Goal: Communication & Community: Ask a question

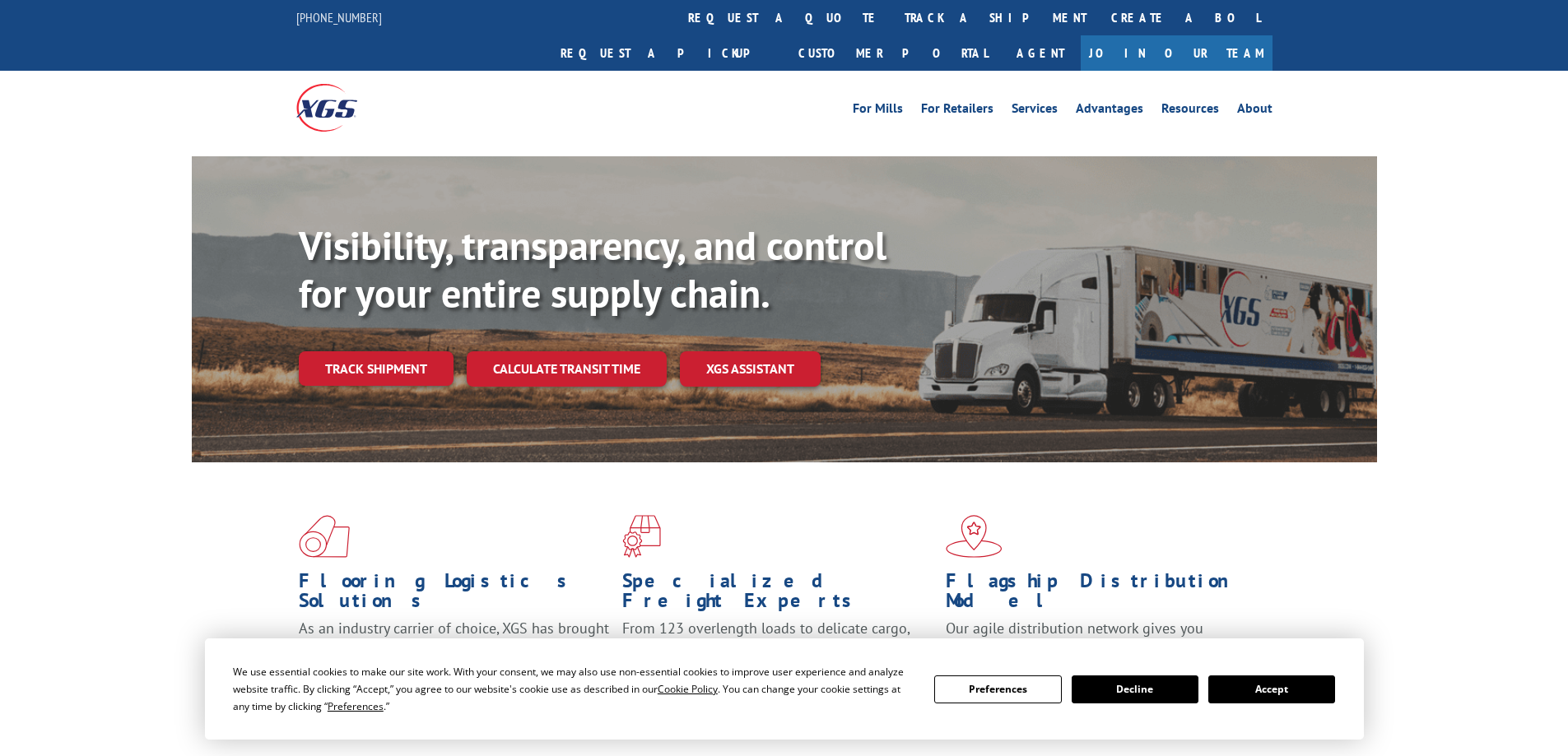
click at [372, 358] on div "Visibility, transparency, and control for your entire supply chain. Track shipm…" at bounding box center [837, 337] width 1078 height 230
click at [392, 352] on link "Track shipment" at bounding box center [375, 369] width 155 height 34
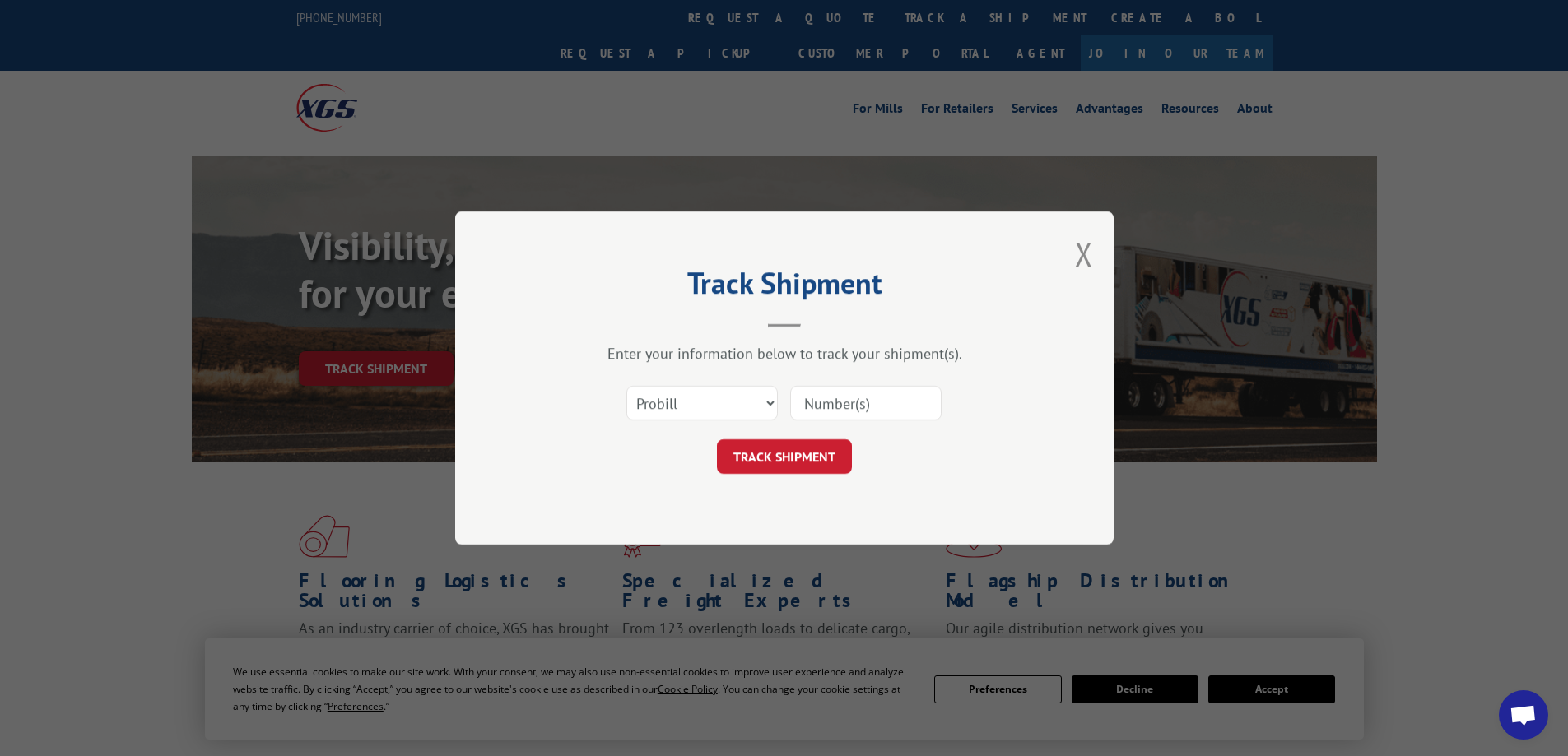
click at [827, 400] on input at bounding box center [865, 403] width 151 height 34
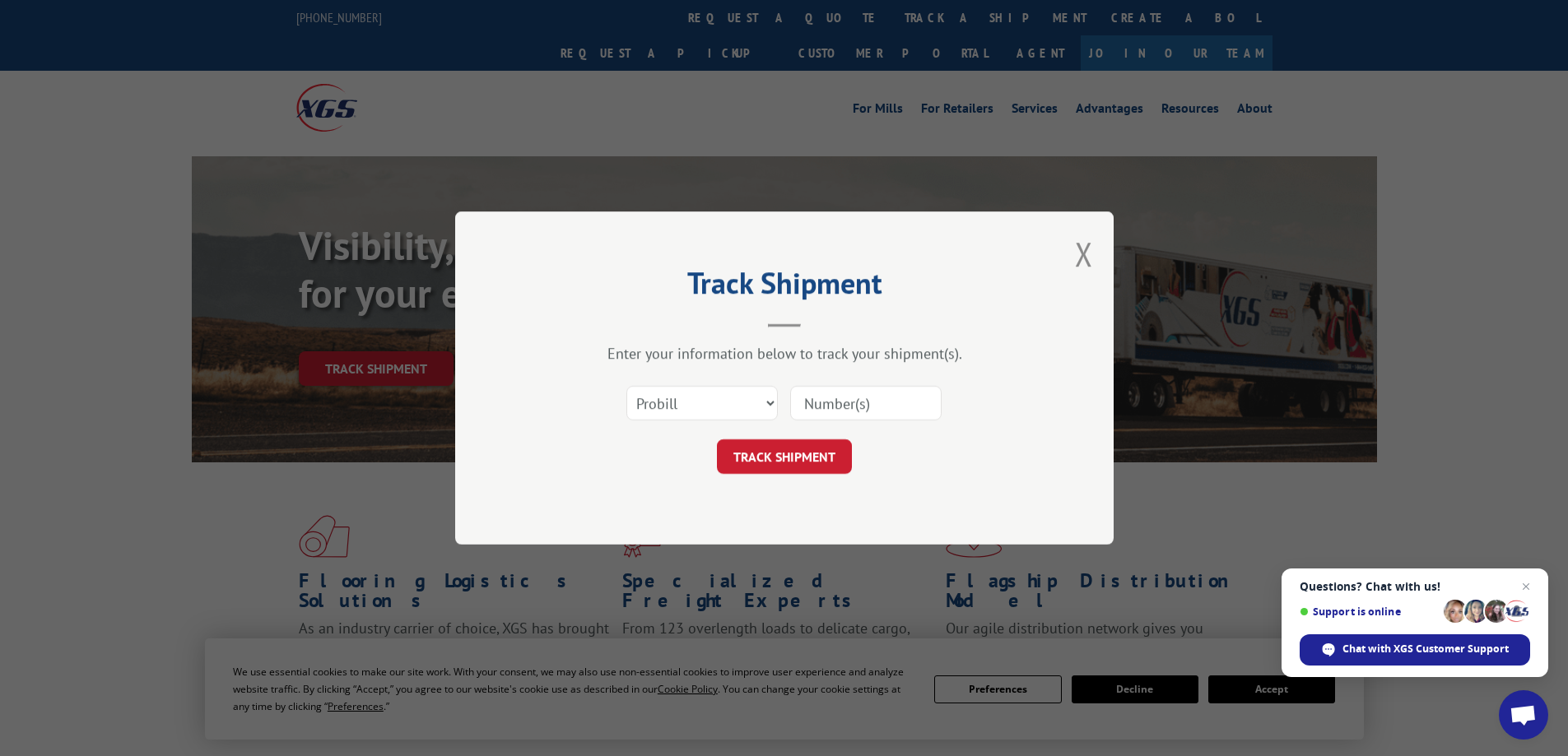
paste input "17258235"
type input "17258235"
click at [791, 459] on button "TRACK SHIPMENT" at bounding box center [784, 457] width 135 height 34
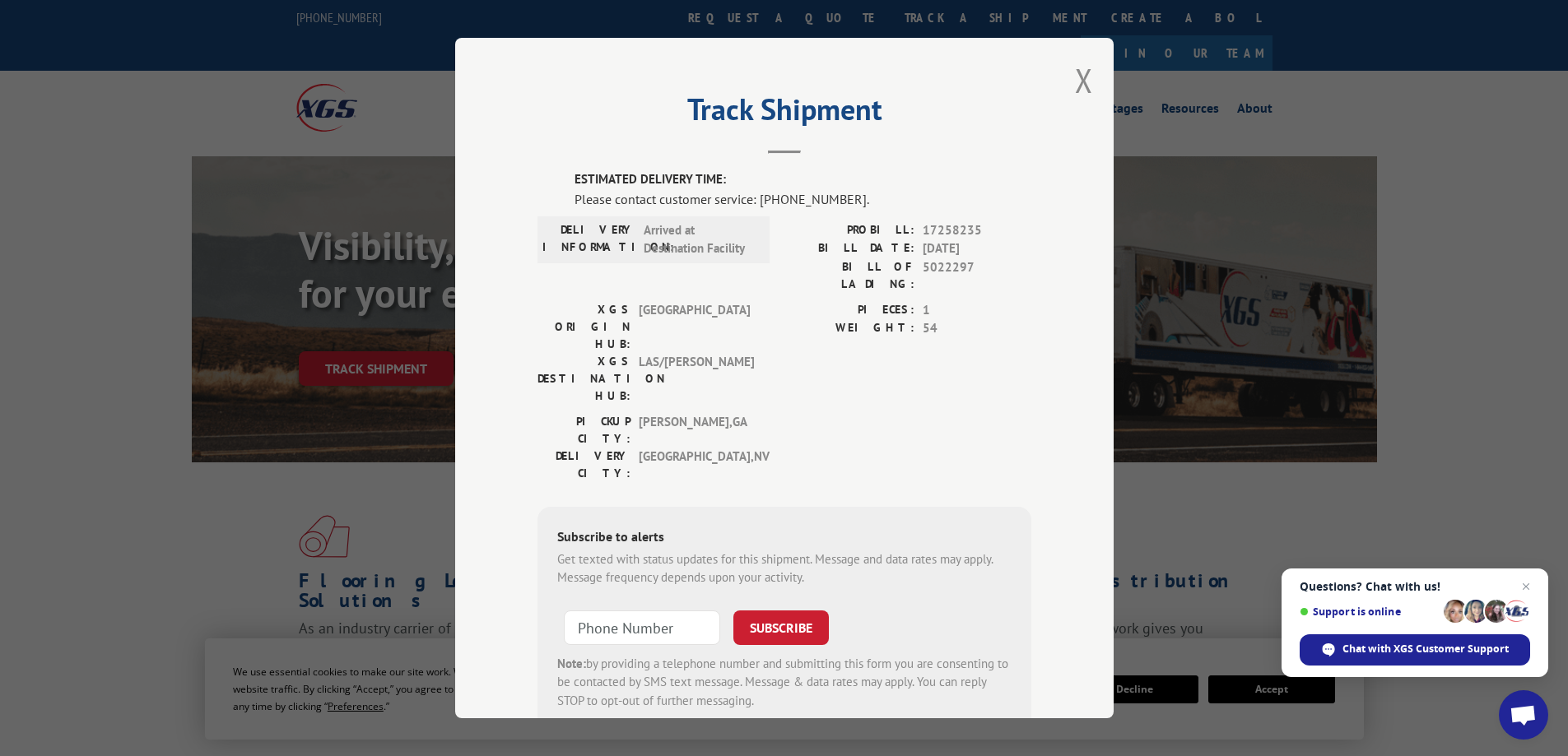
click at [1518, 572] on span "Questions? Chat with us! Support is online Chat with XGS Customer Support" at bounding box center [1414, 623] width 267 height 109
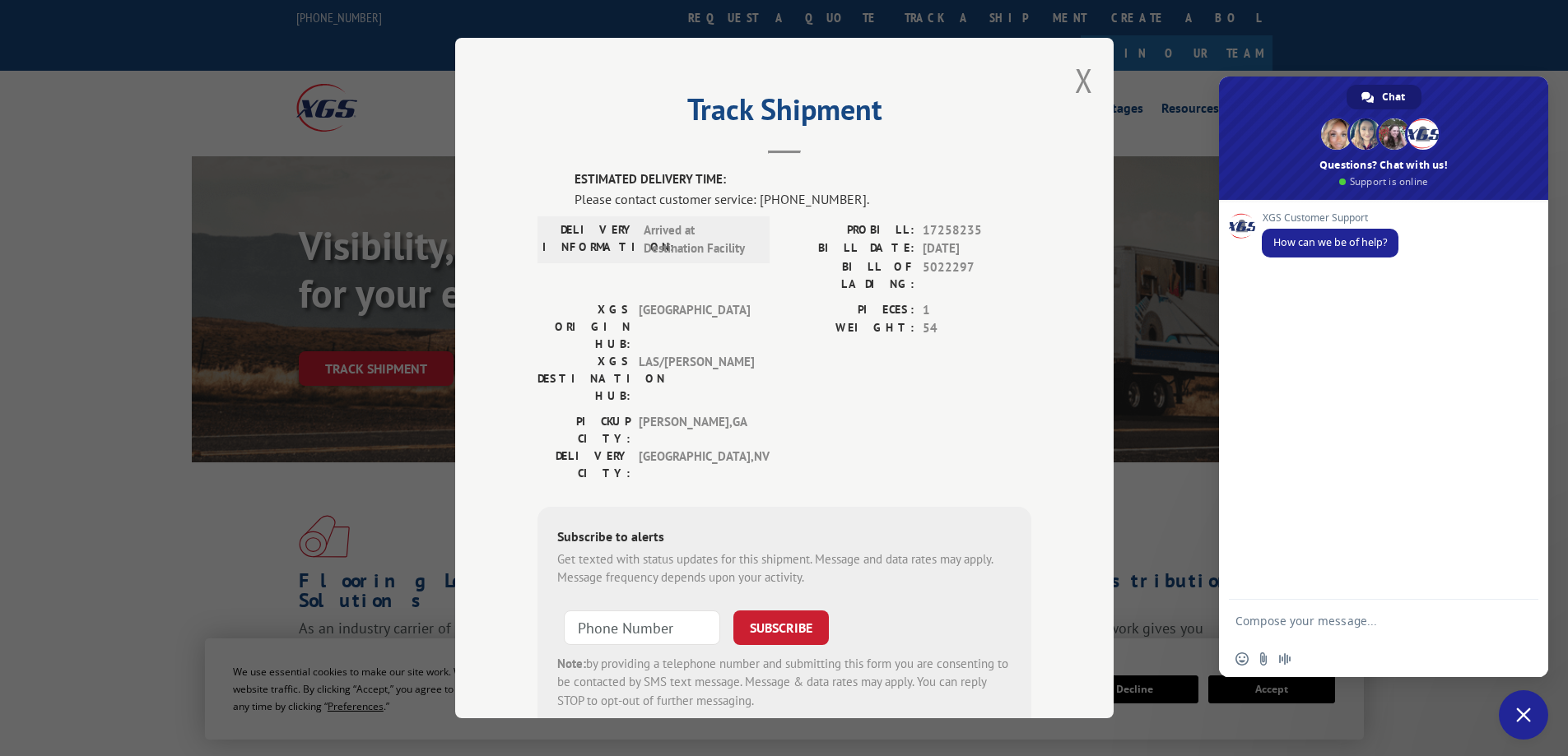
click at [1511, 717] on span "Close chat" at bounding box center [1524, 715] width 50 height 50
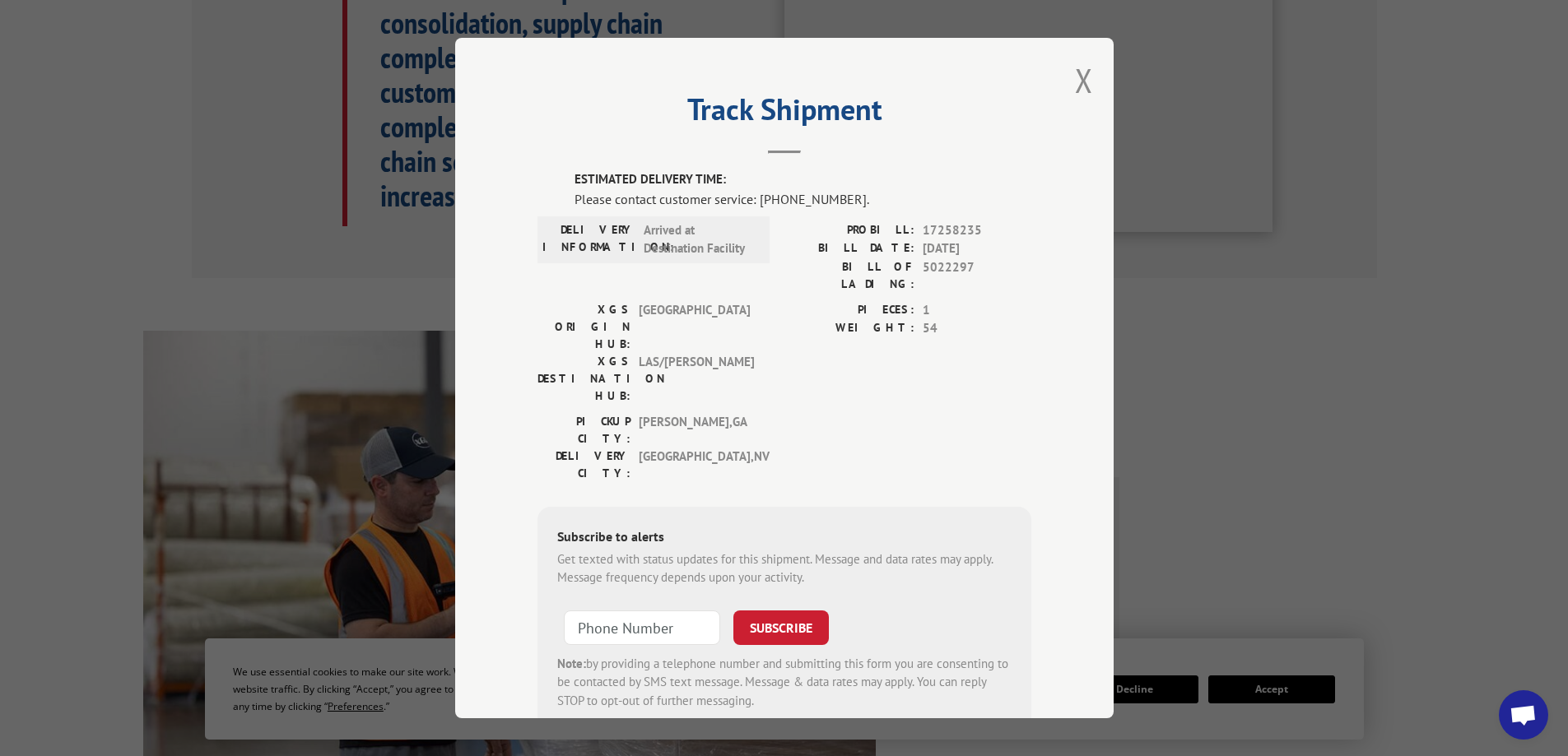
scroll to position [658, 0]
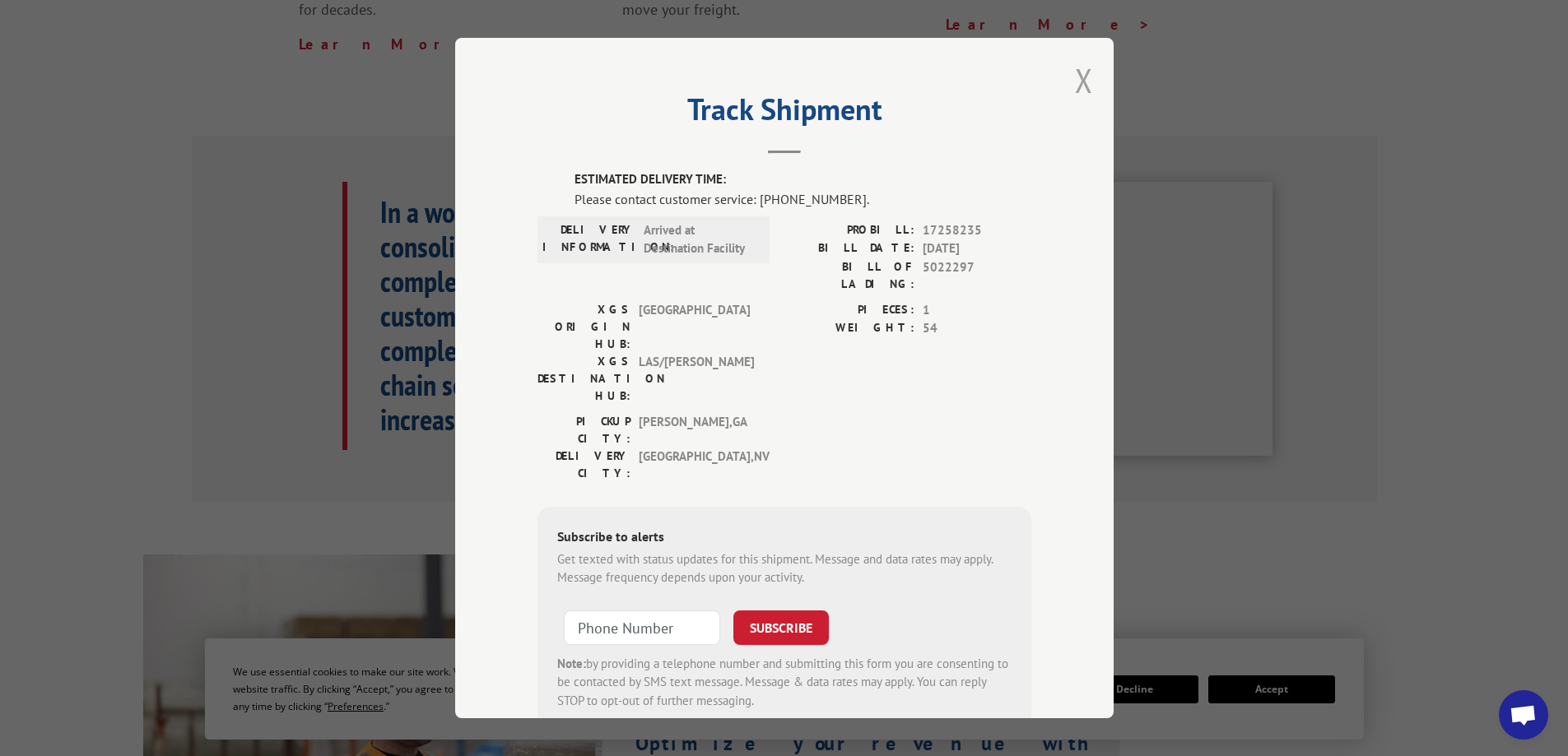
click at [1083, 78] on button "Close modal" at bounding box center [1084, 80] width 18 height 43
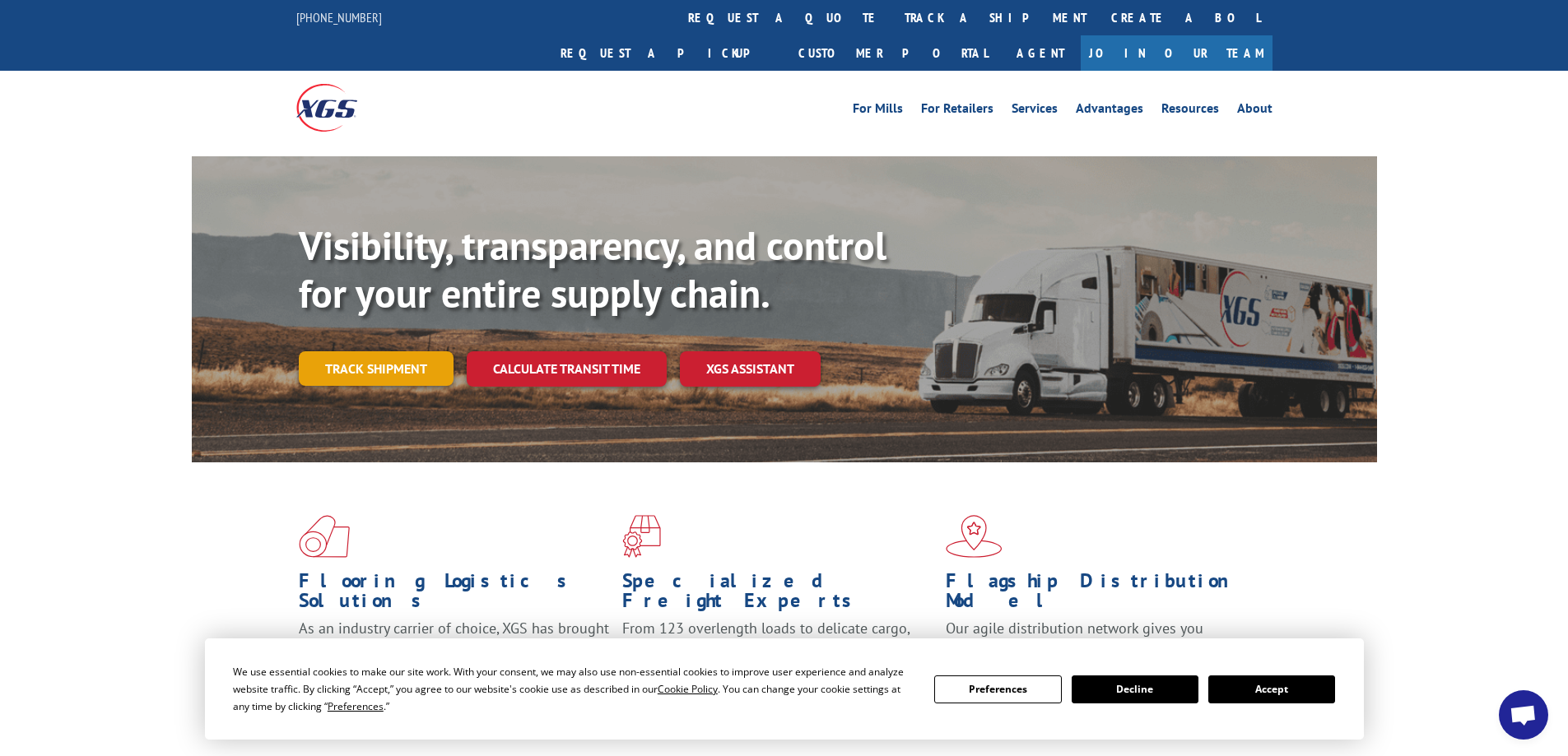
click at [373, 352] on link "Track shipment" at bounding box center [375, 369] width 155 height 34
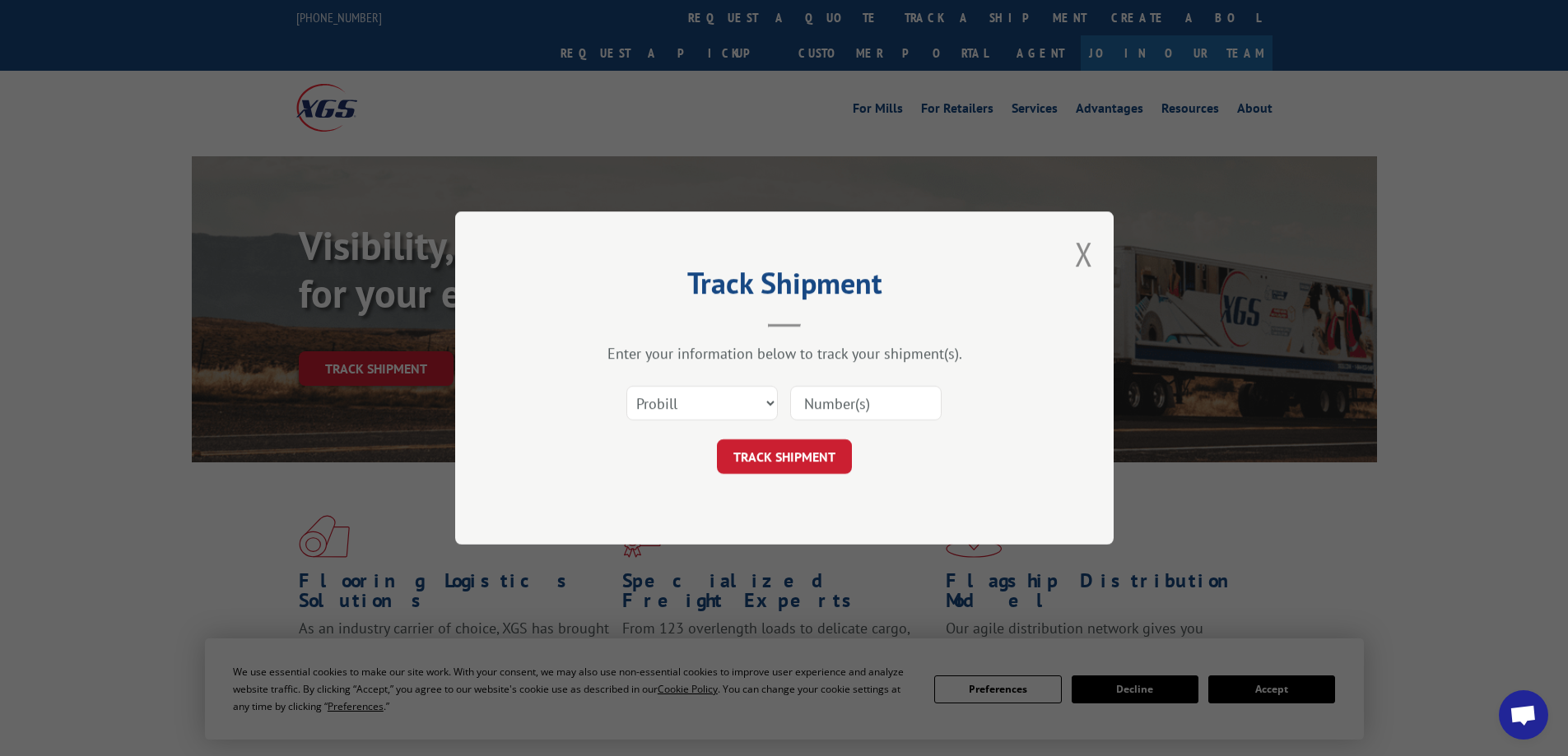
click at [884, 396] on input at bounding box center [865, 403] width 151 height 34
paste input "17258226"
type input "17258226"
click at [695, 408] on select "Select category... Probill BOL PO" at bounding box center [702, 403] width 151 height 34
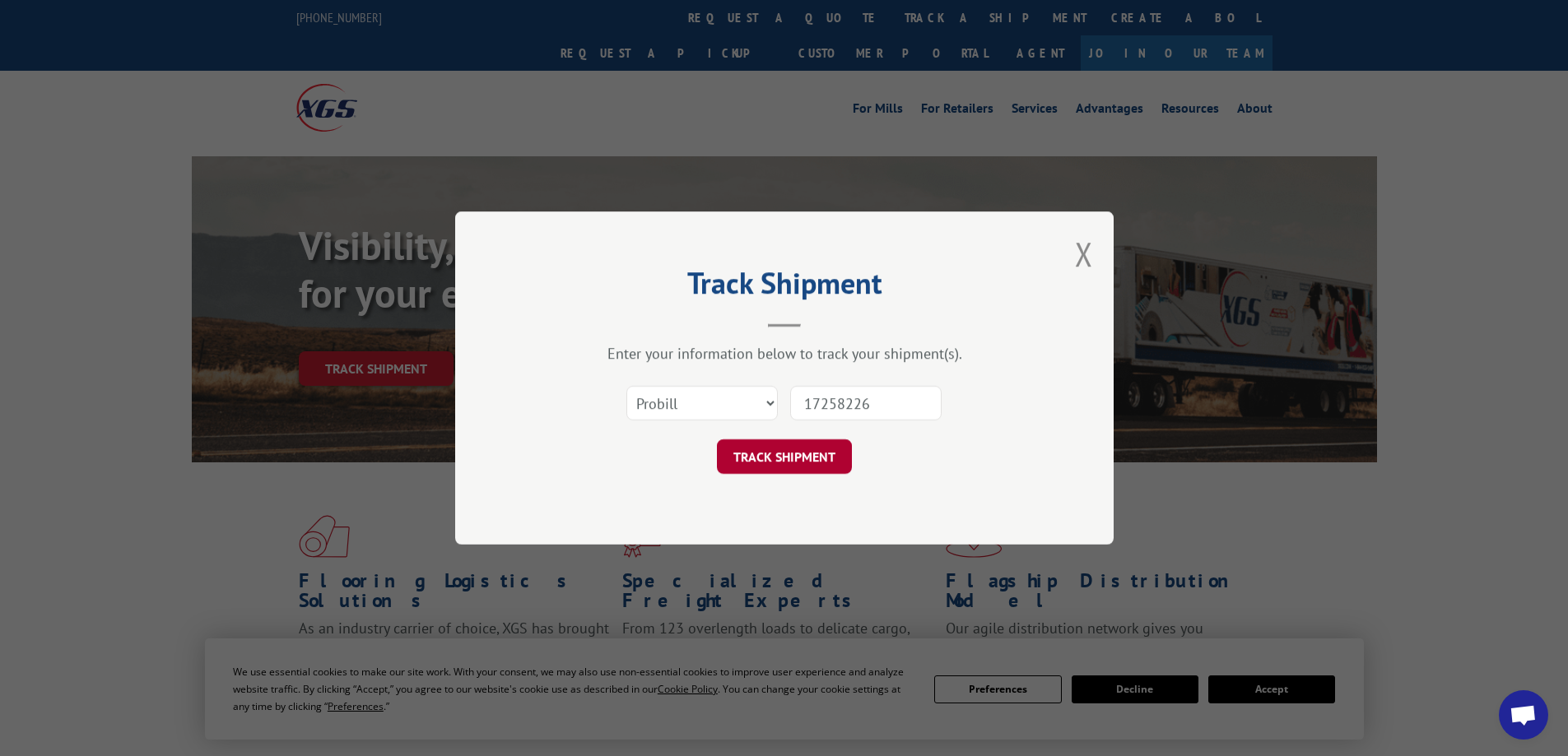
click at [789, 451] on button "TRACK SHIPMENT" at bounding box center [784, 457] width 135 height 34
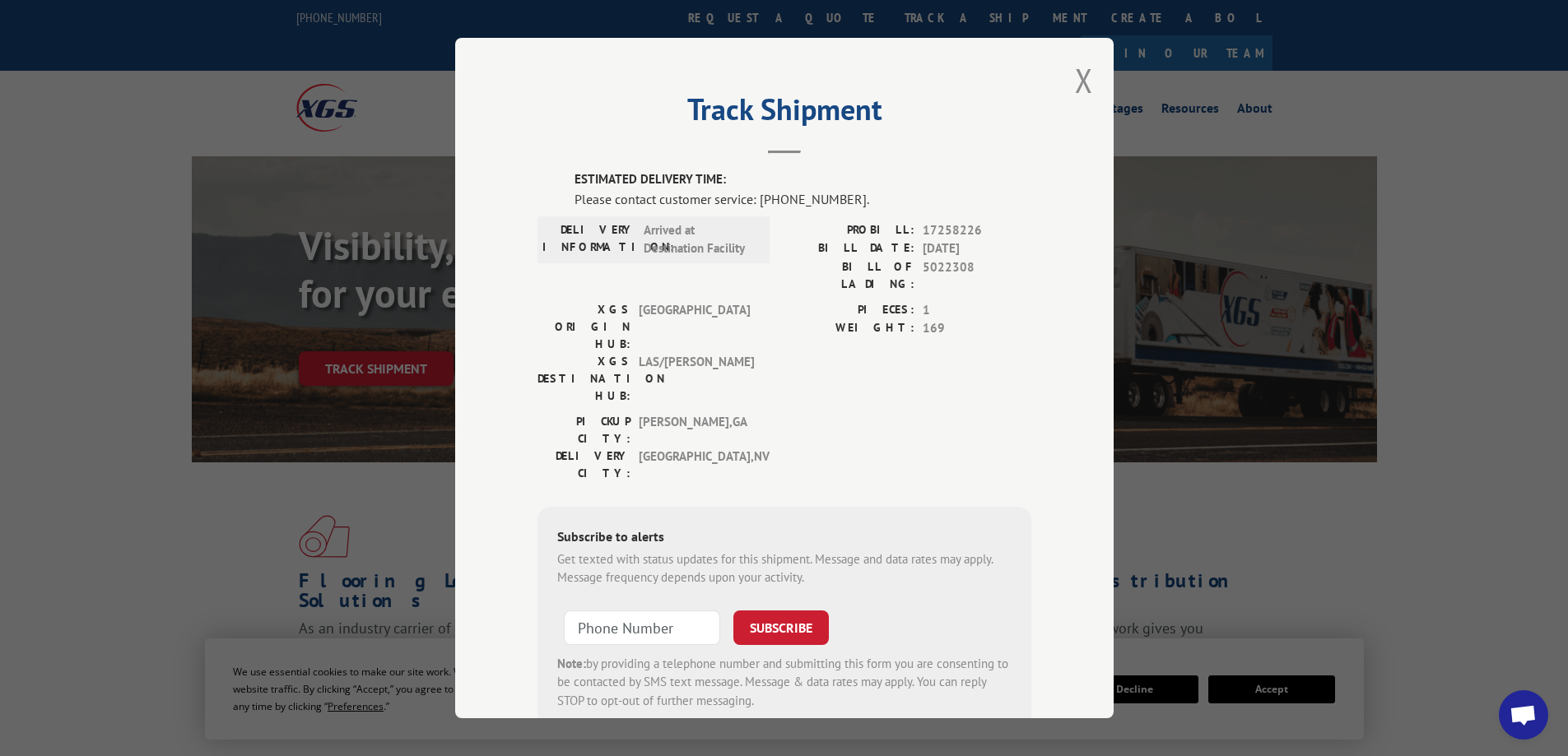
click at [1517, 703] on span "Open chat" at bounding box center [1524, 715] width 50 height 50
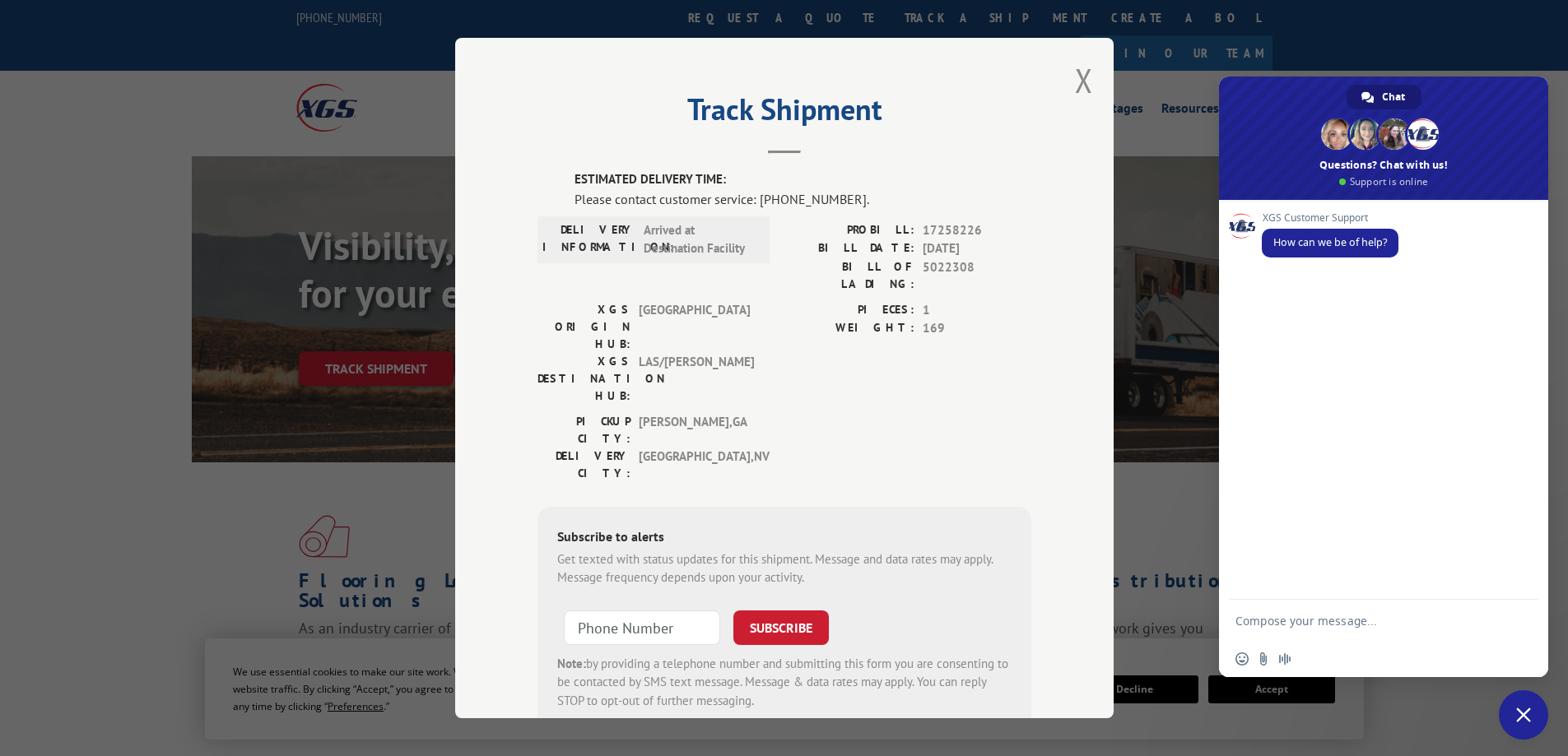
click at [940, 228] on span "17258226" at bounding box center [977, 231] width 109 height 19
copy span "17258226"
click at [1275, 627] on textarea "Compose your message..." at bounding box center [1366, 621] width 263 height 42
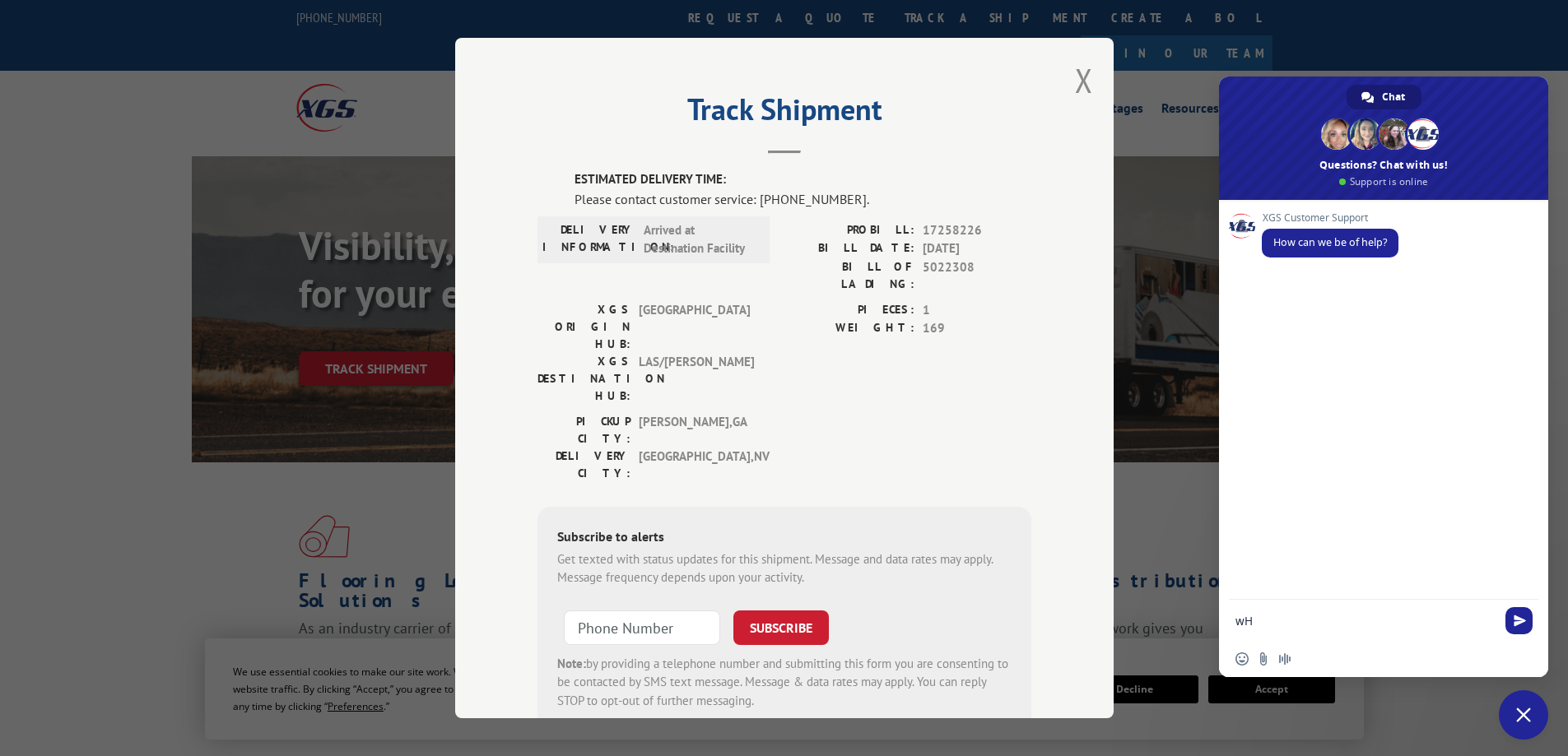
type textarea "w"
type textarea "WHen will order be delivered?"
type textarea "\"
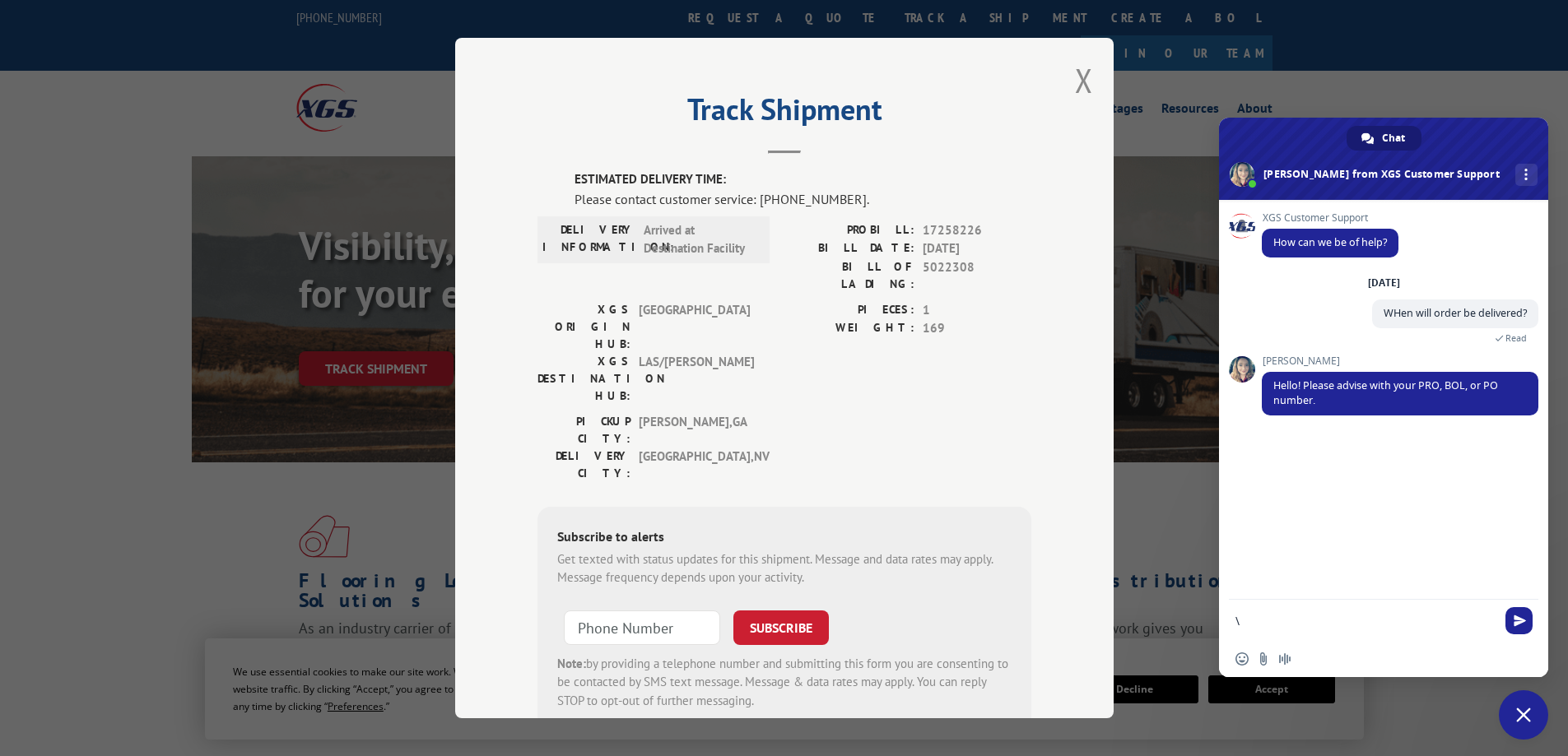
click at [1264, 620] on textarea "\" at bounding box center [1366, 621] width 263 height 42
click at [1278, 621] on textarea "I havew 2 PRO numbers." at bounding box center [1366, 621] width 263 height 42
click at [1367, 617] on textarea "I have 2 PRO numbers." at bounding box center [1366, 621] width 263 height 42
paste textarea "17258226"
click at [1453, 620] on textarea "I have 2 PRO numbers: 17258226 and" at bounding box center [1366, 621] width 263 height 42
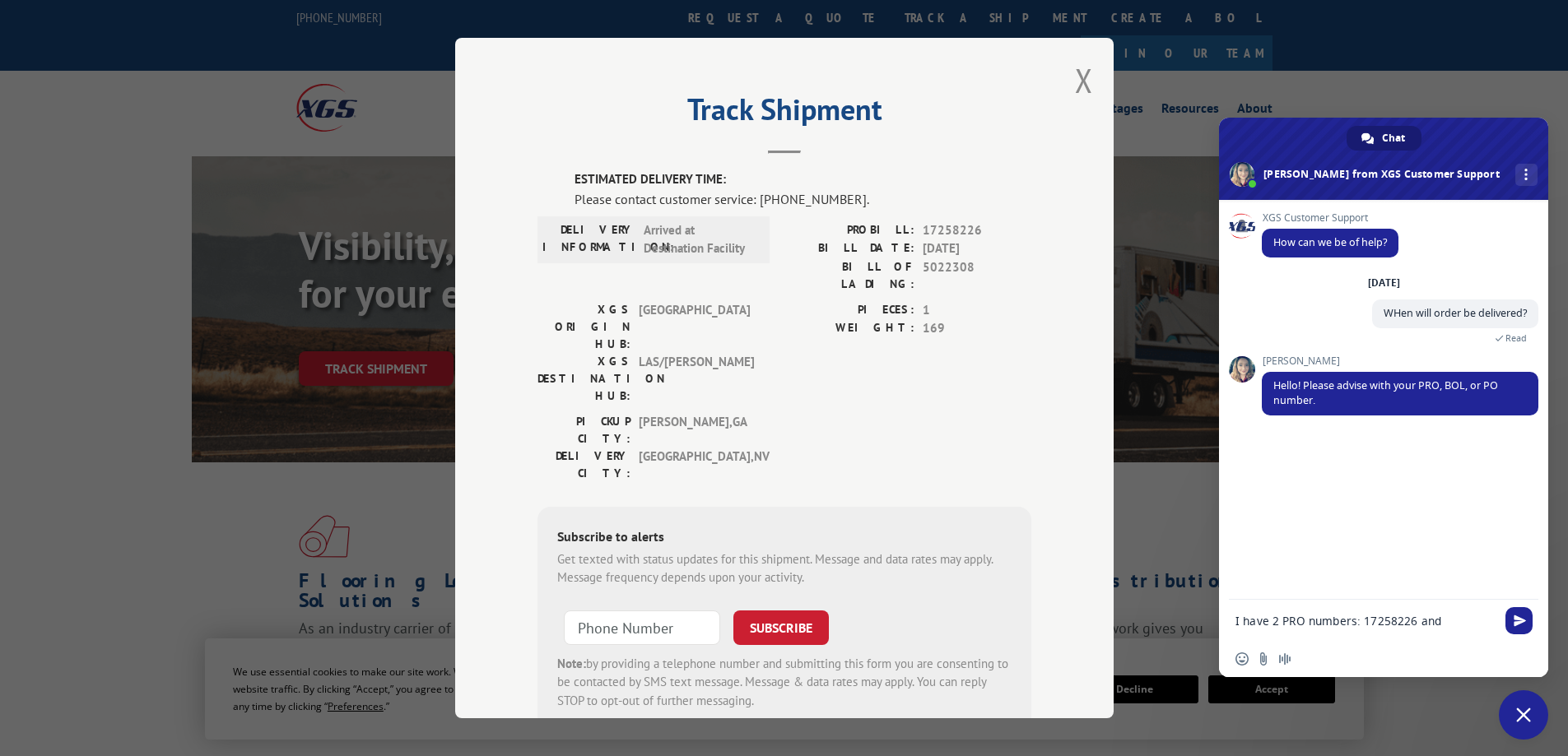
paste textarea "17258235"
type textarea "I have 2 PRO numbers: 17258226 and 17258235"
click at [1516, 609] on span "Send" at bounding box center [1520, 607] width 13 height 13
click at [1078, 90] on button "Close modal" at bounding box center [1084, 80] width 18 height 43
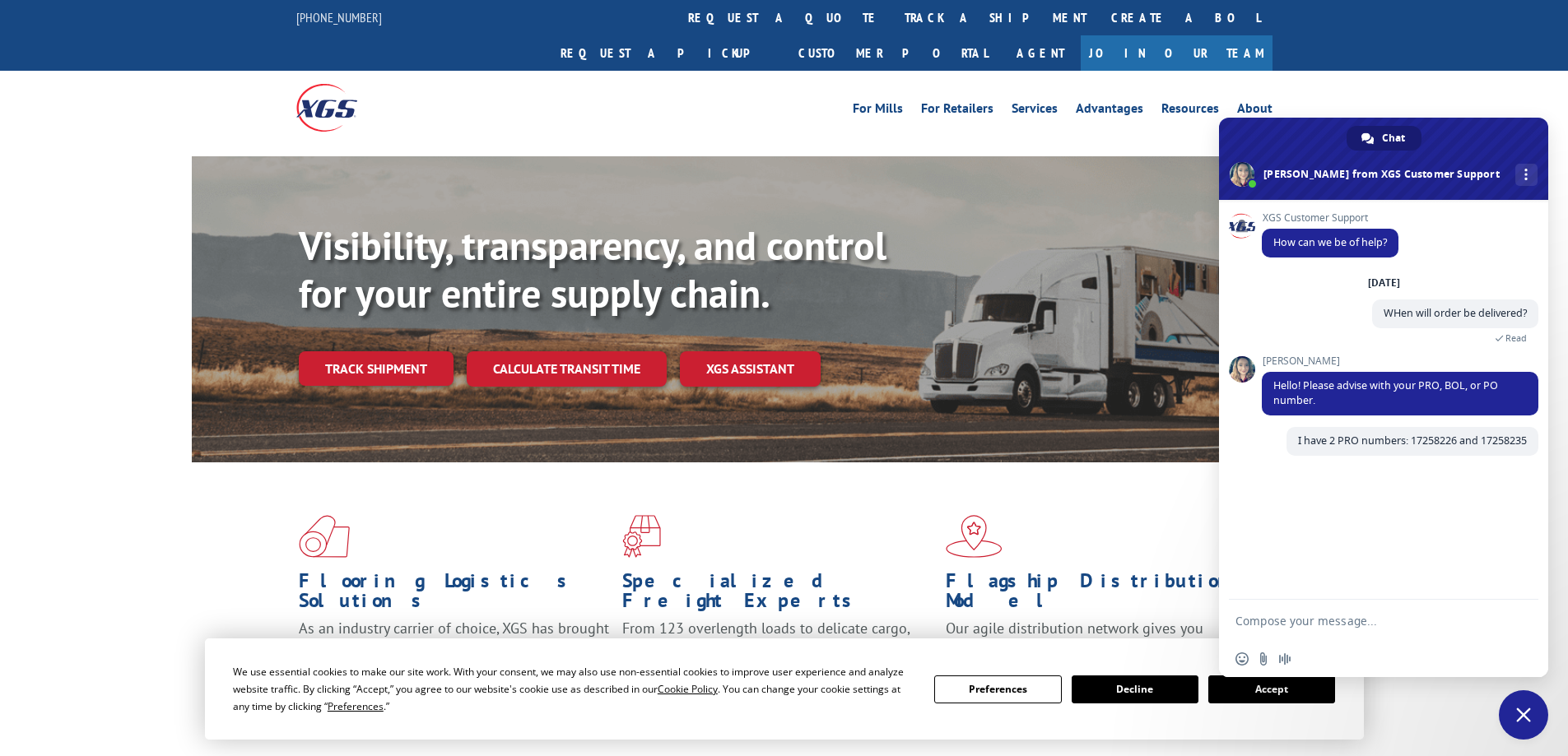
click at [138, 463] on div "Flooring Logistics Solutions As an industry carrier of choice, XGS has brought …" at bounding box center [784, 628] width 1568 height 331
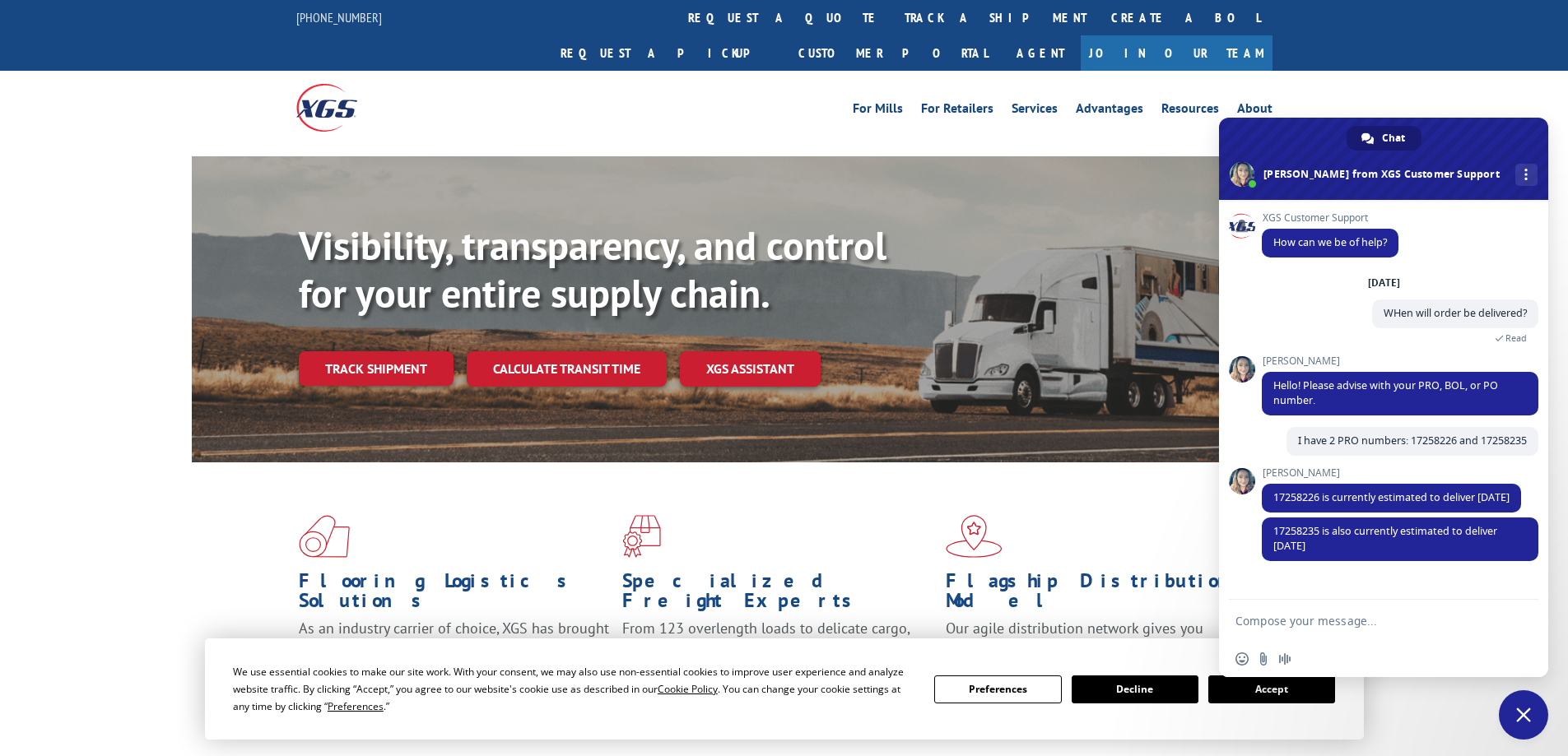
click at [1295, 610] on textarea "Compose your message..." at bounding box center [1366, 621] width 263 height 42
type textarea "Ok thank you so much"
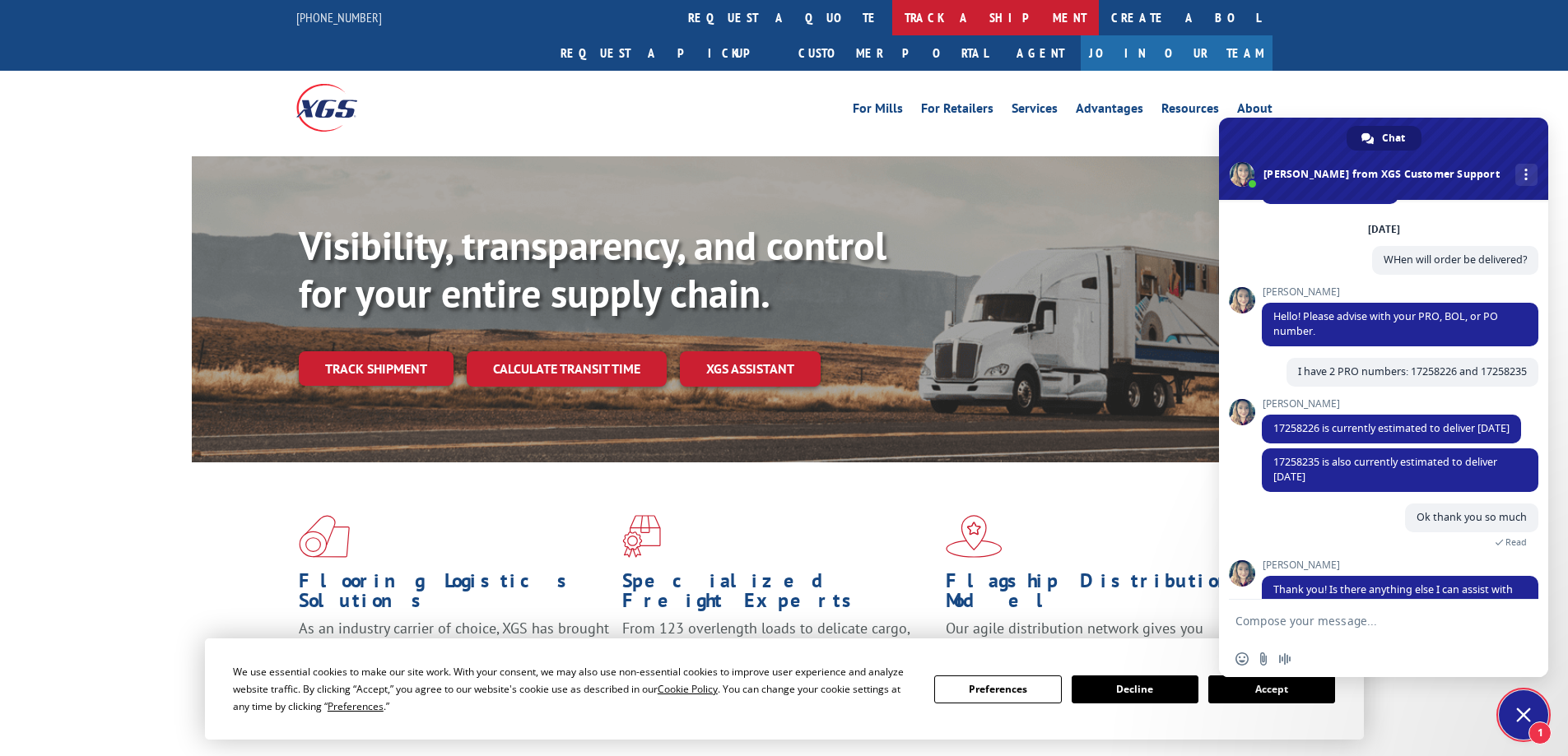
scroll to position [139, 0]
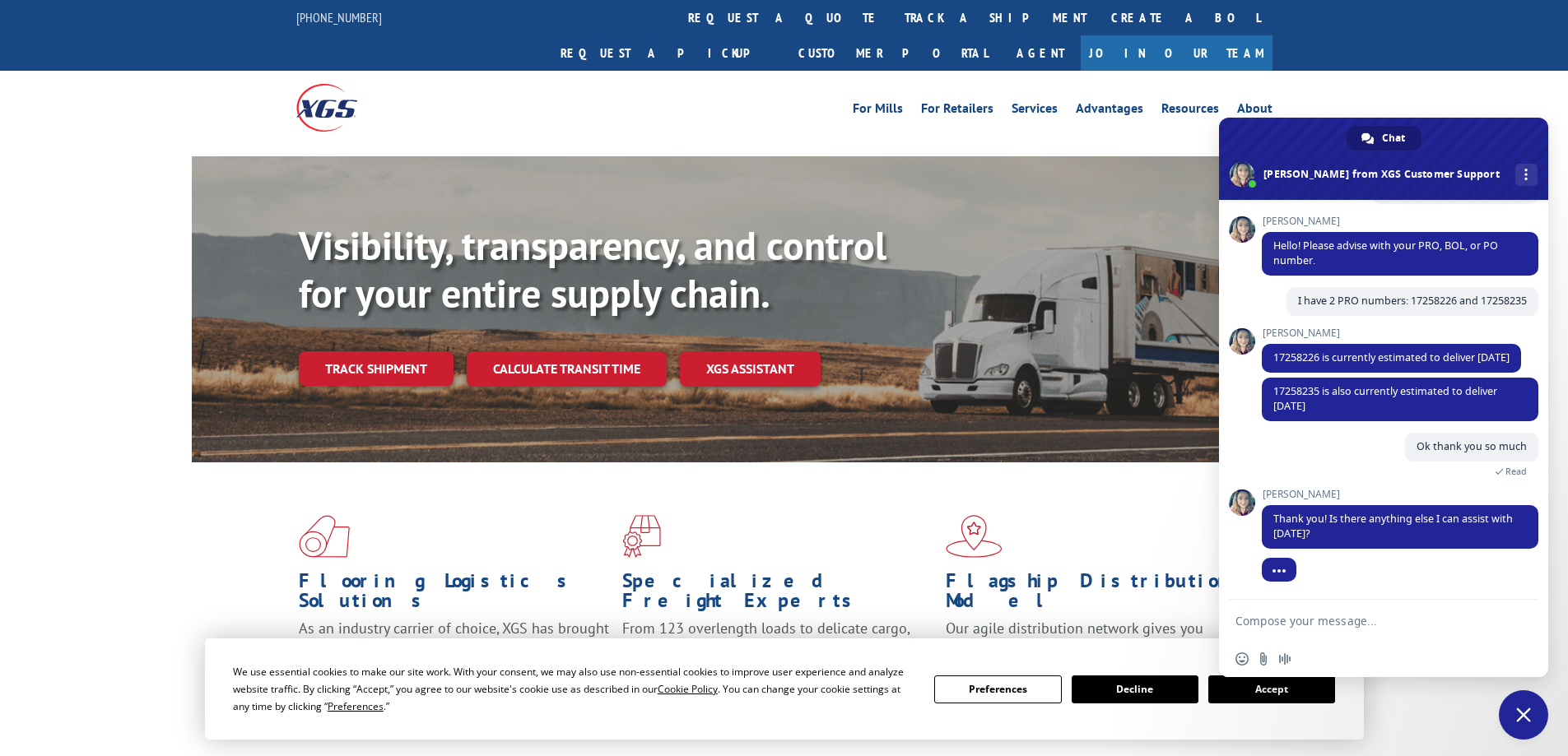
click at [1304, 623] on textarea "Compose your message..." at bounding box center [1366, 621] width 263 height 42
click at [1273, 614] on textarea "Compose your message..." at bounding box center [1366, 621] width 263 height 42
type textarea "W"
type textarea "Is there anyway to get this sooner?"
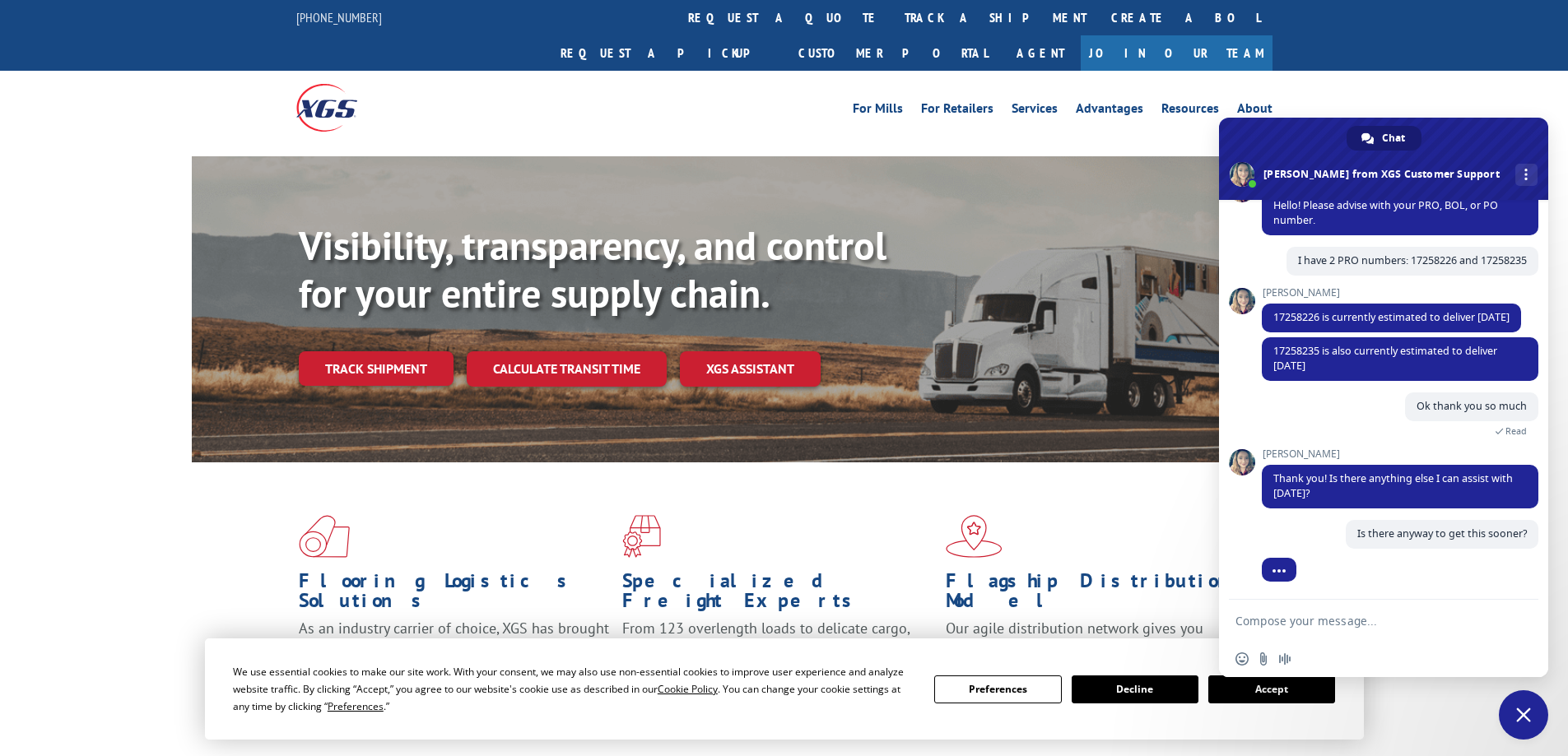
scroll to position [179, 0]
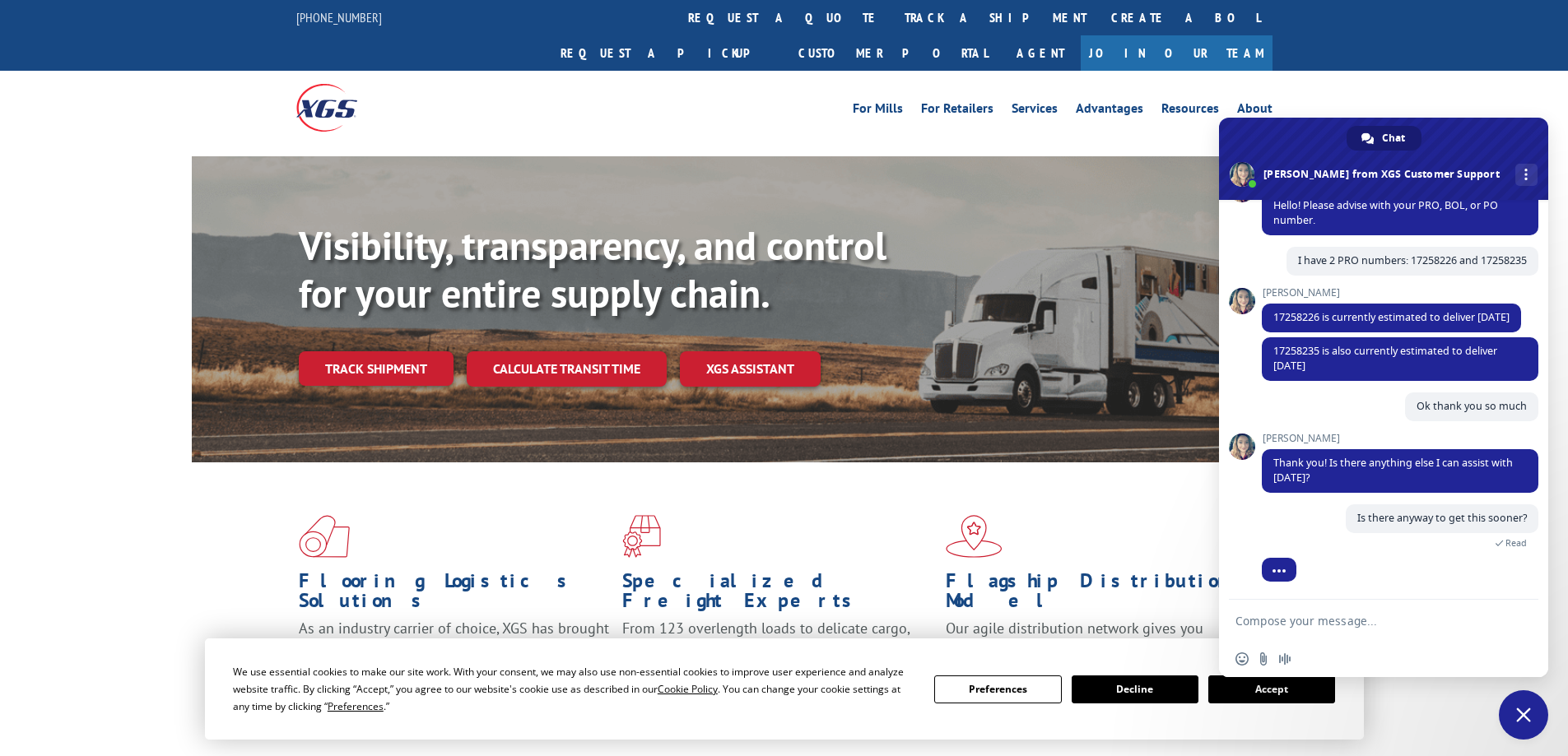
click at [1231, 691] on button "Accept" at bounding box center [1271, 689] width 127 height 28
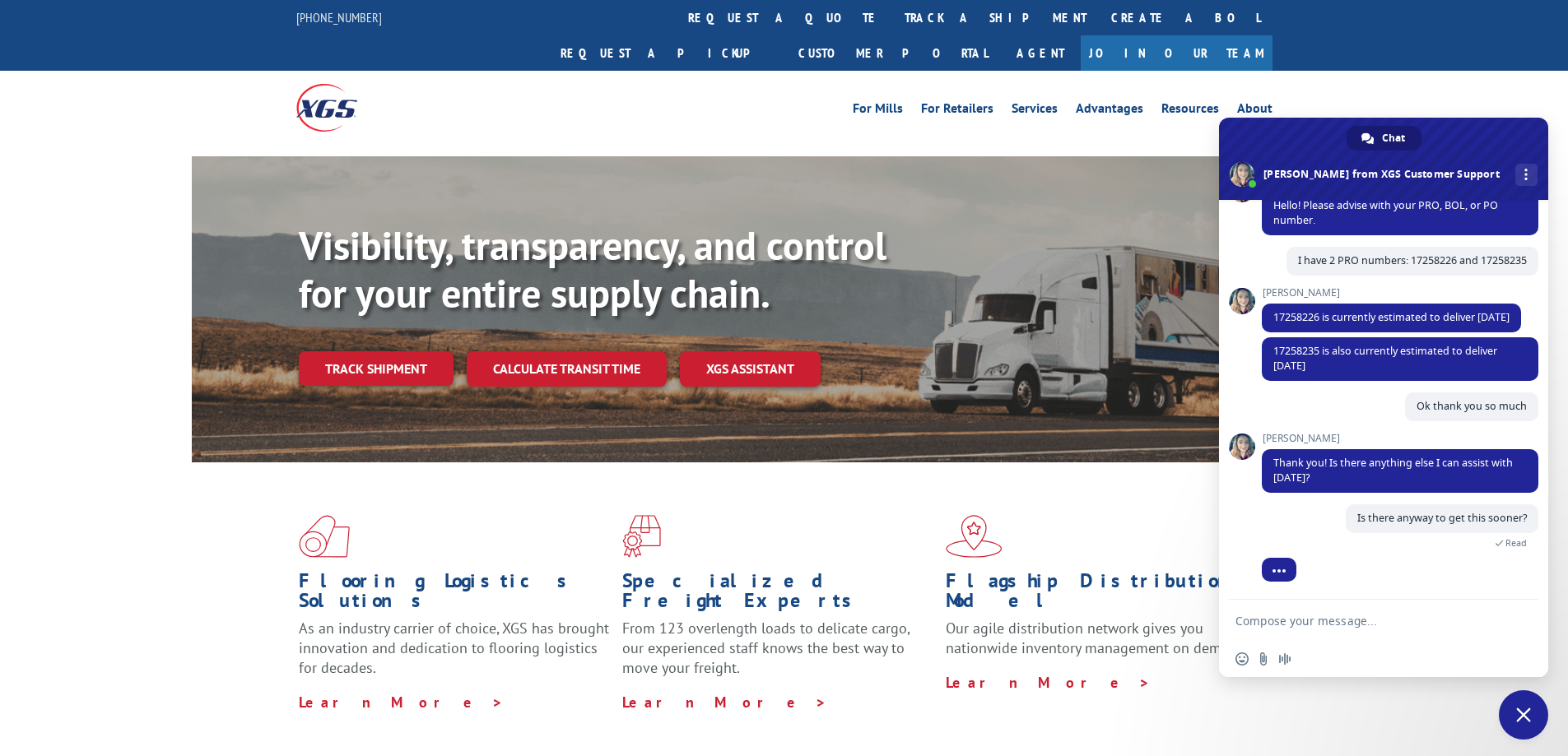
click at [1322, 624] on textarea "Compose your message..." at bounding box center [1366, 621] width 263 height 42
type textarea "Customer needed order [DATE]"
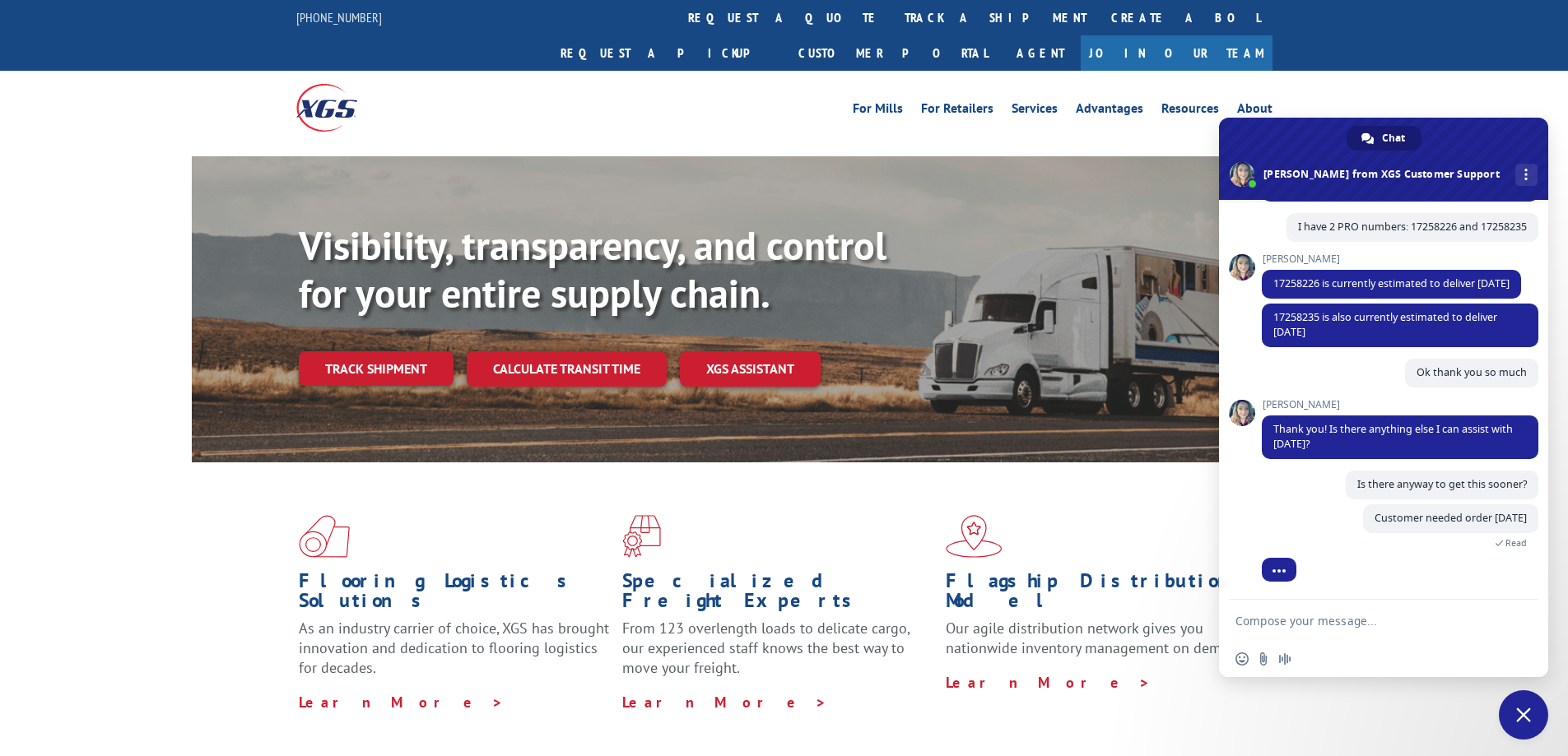
scroll to position [267, 0]
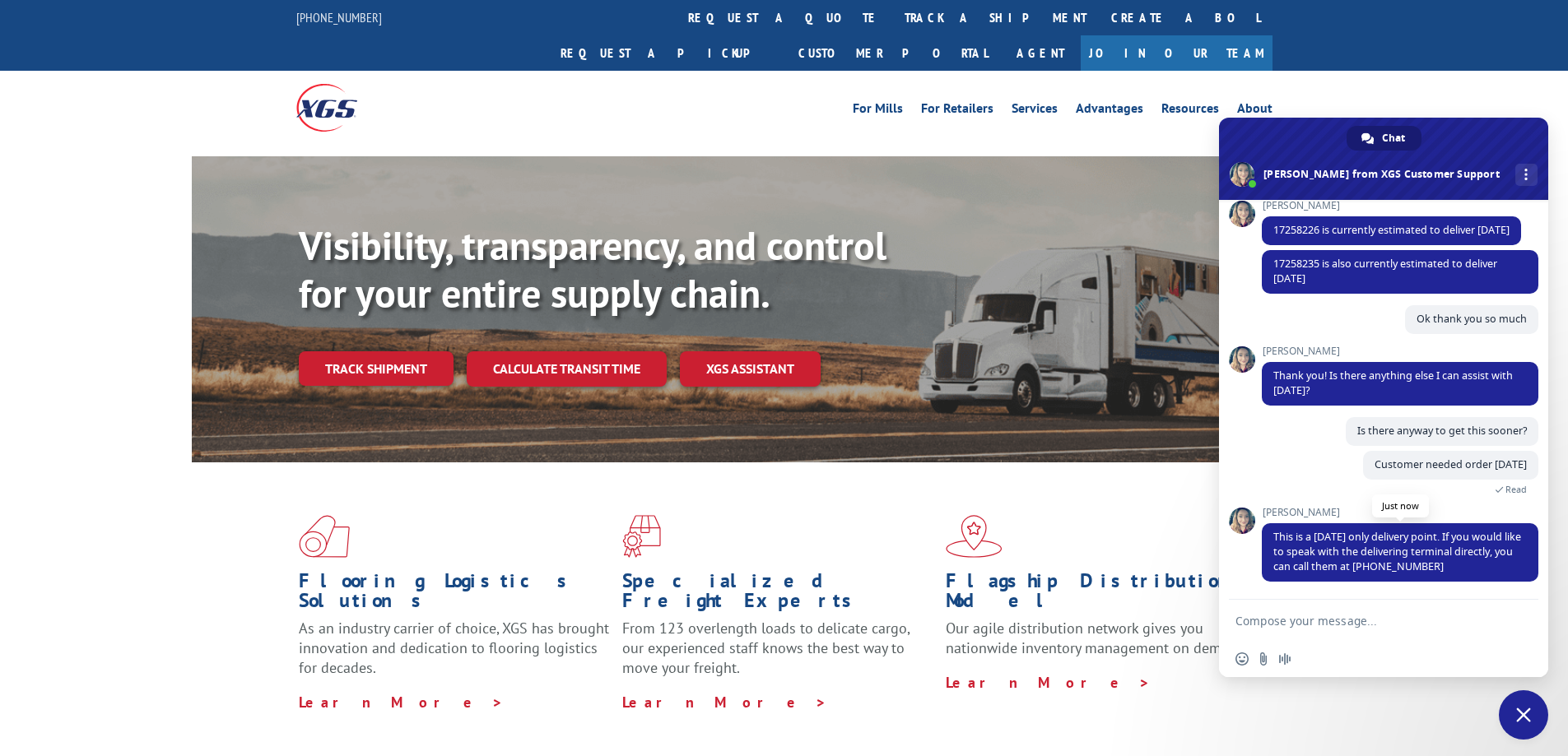
drag, startPoint x: 1489, startPoint y: 565, endPoint x: 1413, endPoint y: 567, distance: 76.0
click at [1413, 567] on span "This is a [DATE] only delivery point. If you would like to speak with the deliv…" at bounding box center [1400, 553] width 277 height 59
copy span "[PHONE_NUMBER]"
click at [1371, 585] on div "[PERSON_NAME] This is a [DATE] only delivery point. If you would like to speak …" at bounding box center [1400, 553] width 277 height 93
click at [1289, 623] on textarea "Compose your message..." at bounding box center [1366, 621] width 263 height 42
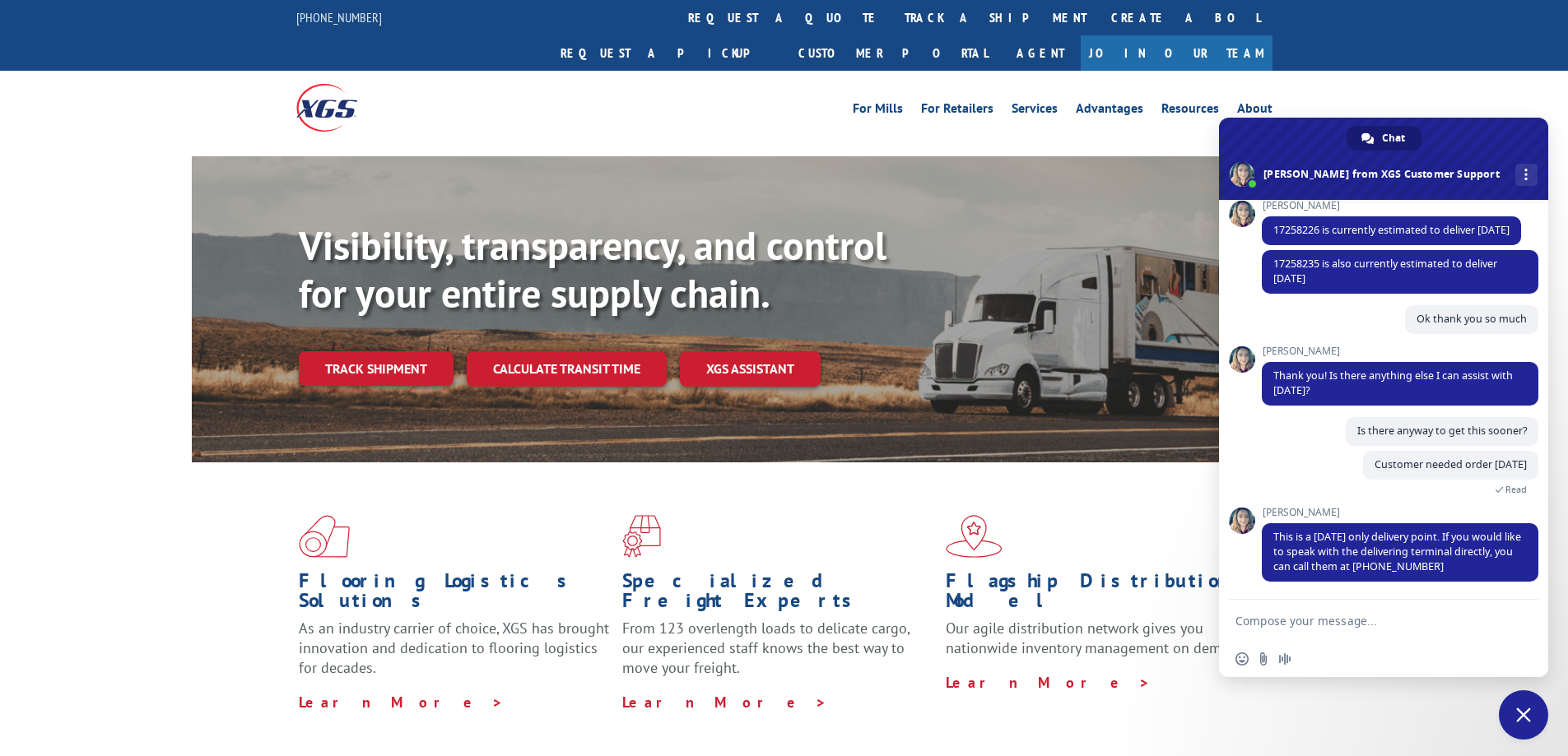
type textarea "R"
click at [1276, 627] on textarea "Compose your message..." at bounding box center [1366, 621] width 263 height 42
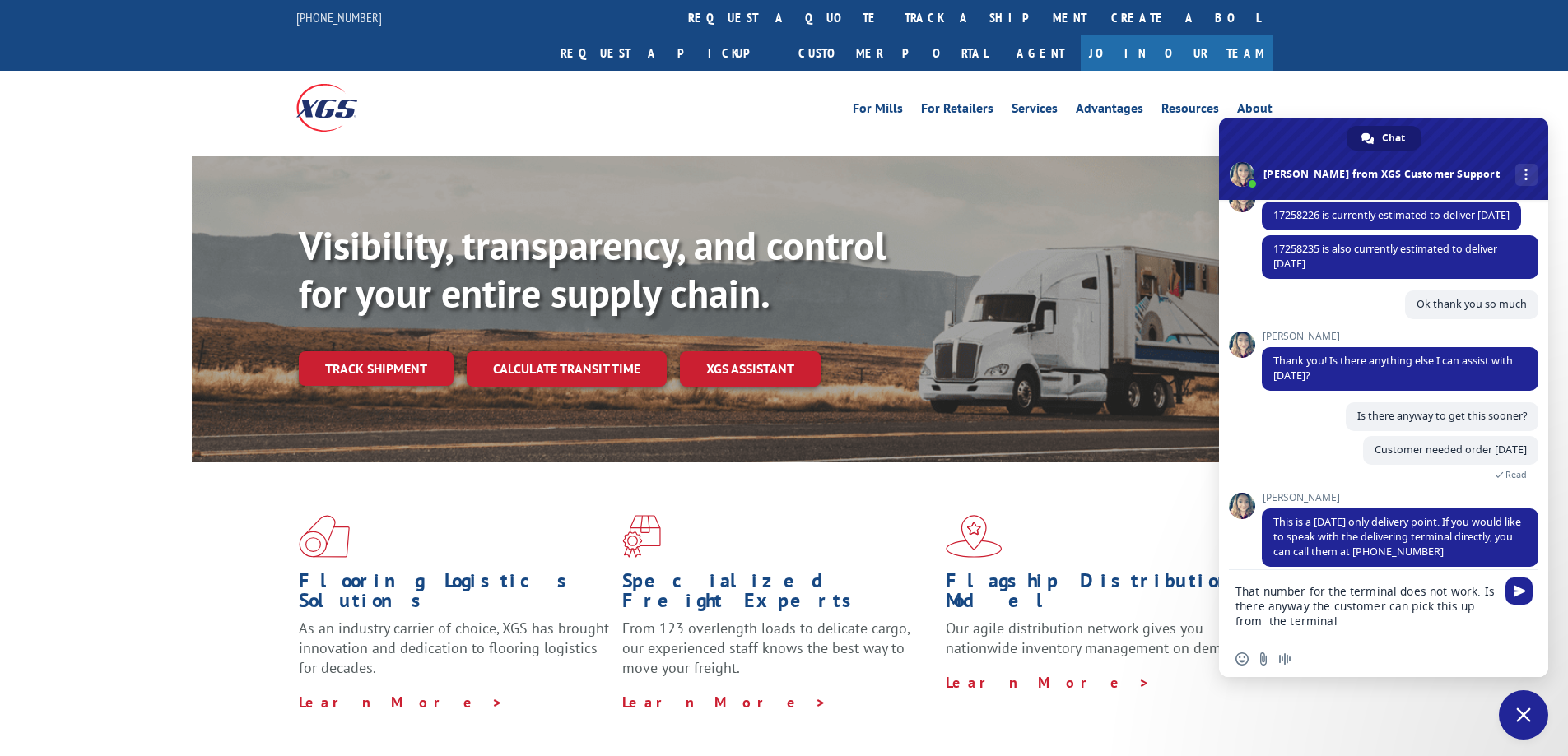
type textarea "That number for the terminal does not work. Is there anyway the customer can pi…"
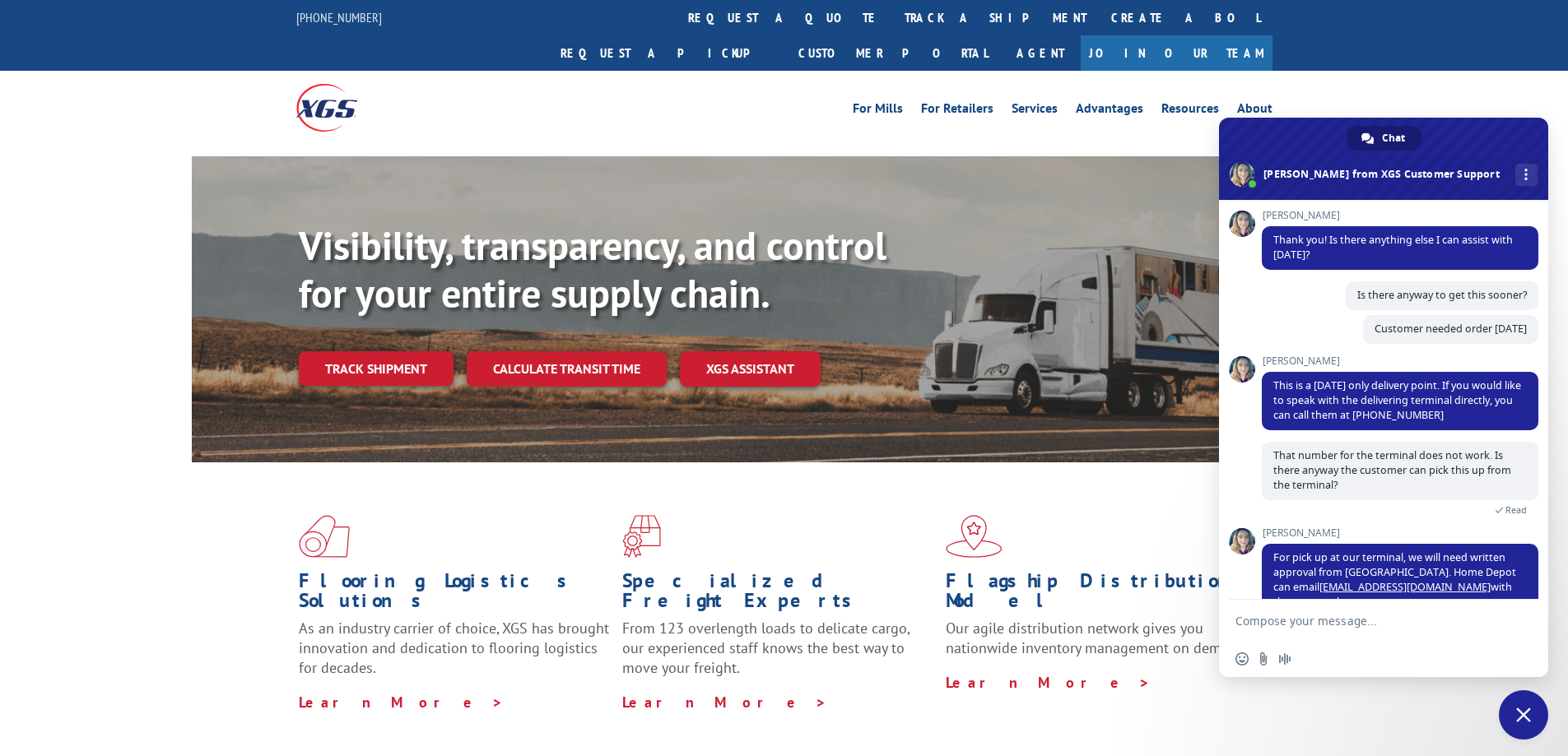
scroll to position [487, 0]
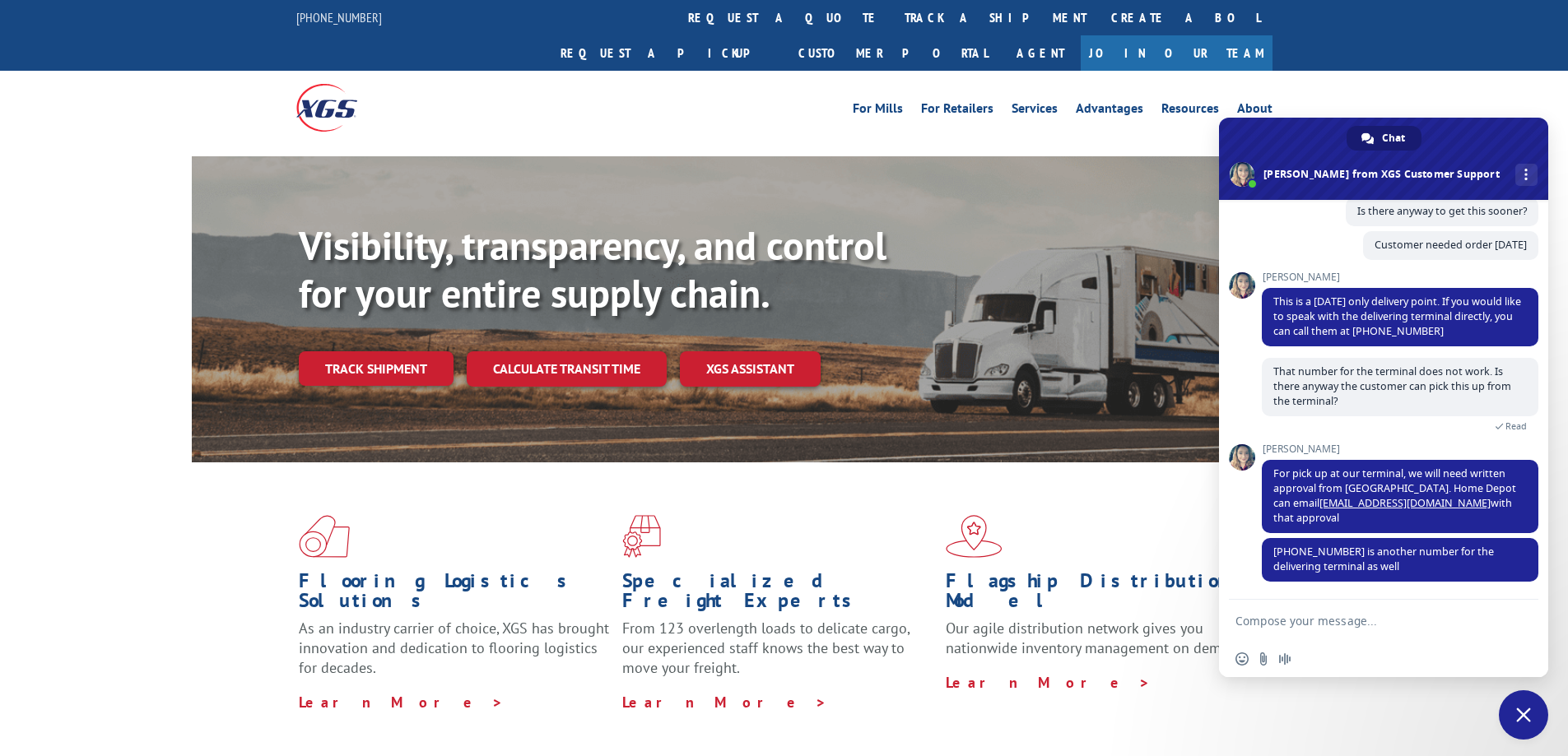
click at [1525, 713] on span "Close chat" at bounding box center [1524, 715] width 14 height 14
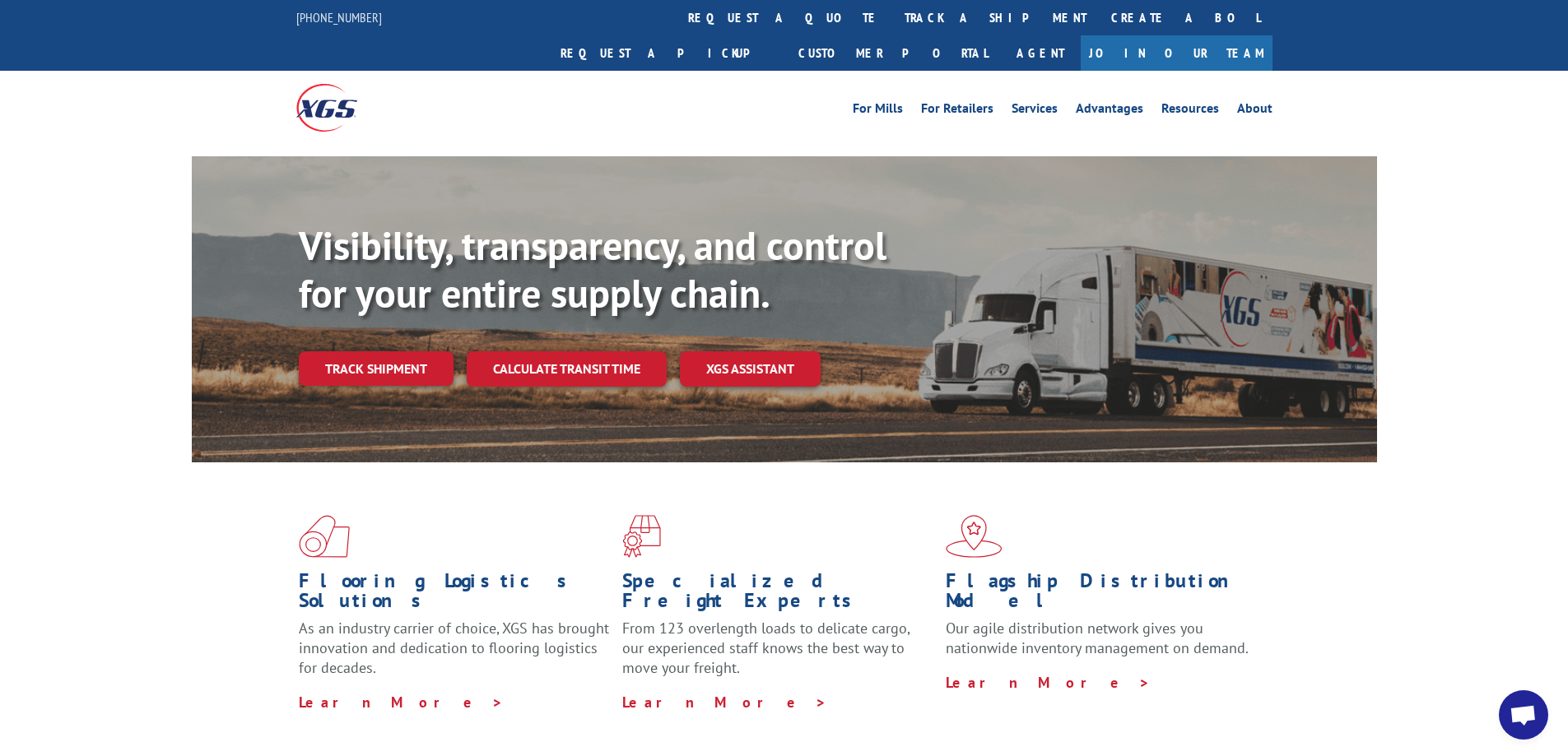
click at [93, 295] on div "Visibility, transparency, and control for your entire supply chain. Track shipm…" at bounding box center [784, 326] width 1568 height 338
